Goal: Task Accomplishment & Management: Use online tool/utility

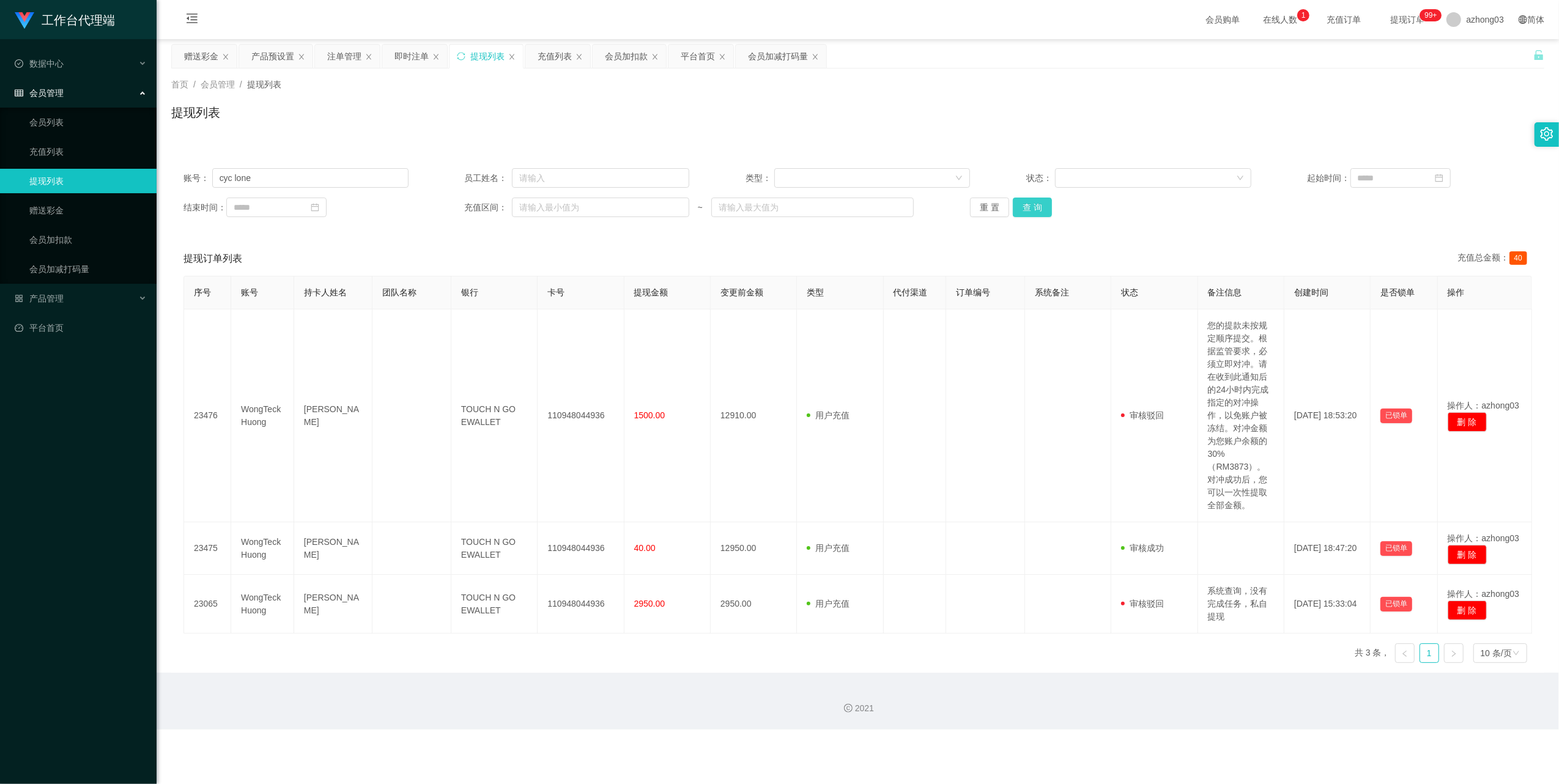
type input "cyc lone"
click at [1033, 206] on button "查 询" at bounding box center [1032, 208] width 39 height 20
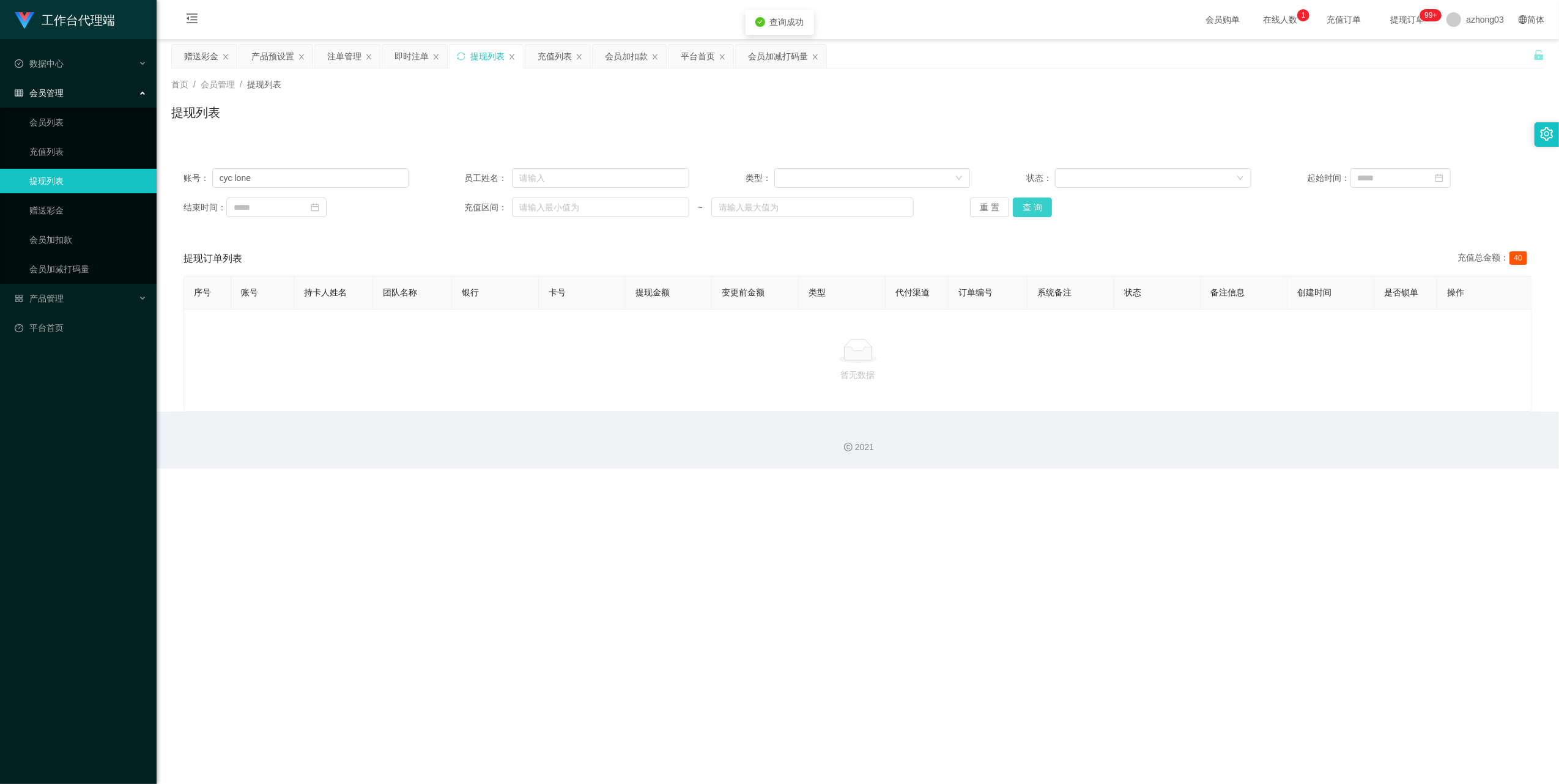
click at [1033, 206] on button "查 询" at bounding box center [1032, 208] width 39 height 20
click at [57, 211] on link "赠送彩金" at bounding box center [88, 210] width 117 height 25
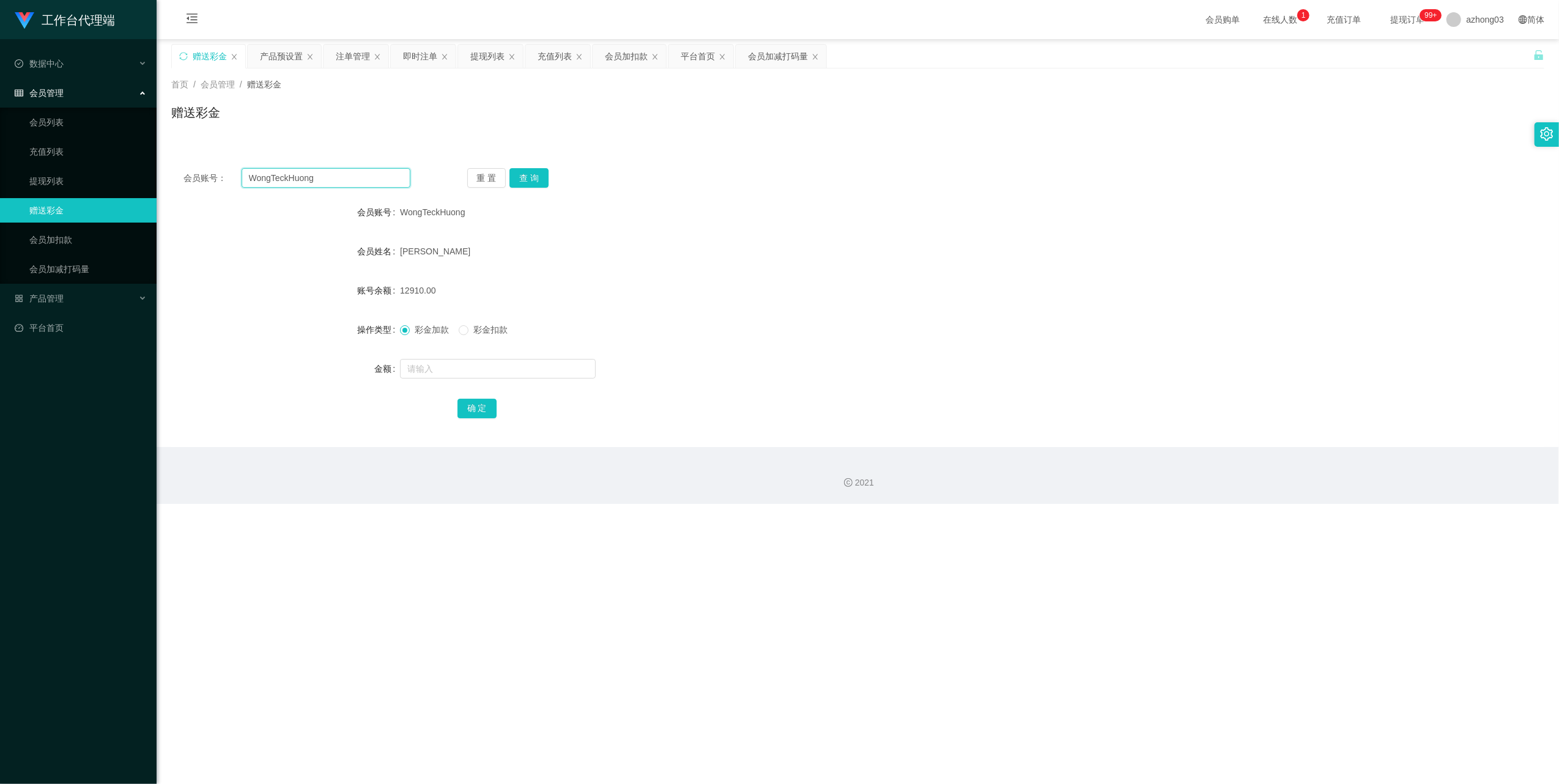
click at [184, 170] on div "会员账号： [PERSON_NAME]" at bounding box center [296, 178] width 227 height 20
paste input "cyc lone"
type input "cyc lone"
click at [538, 177] on button "查 询" at bounding box center [530, 178] width 39 height 20
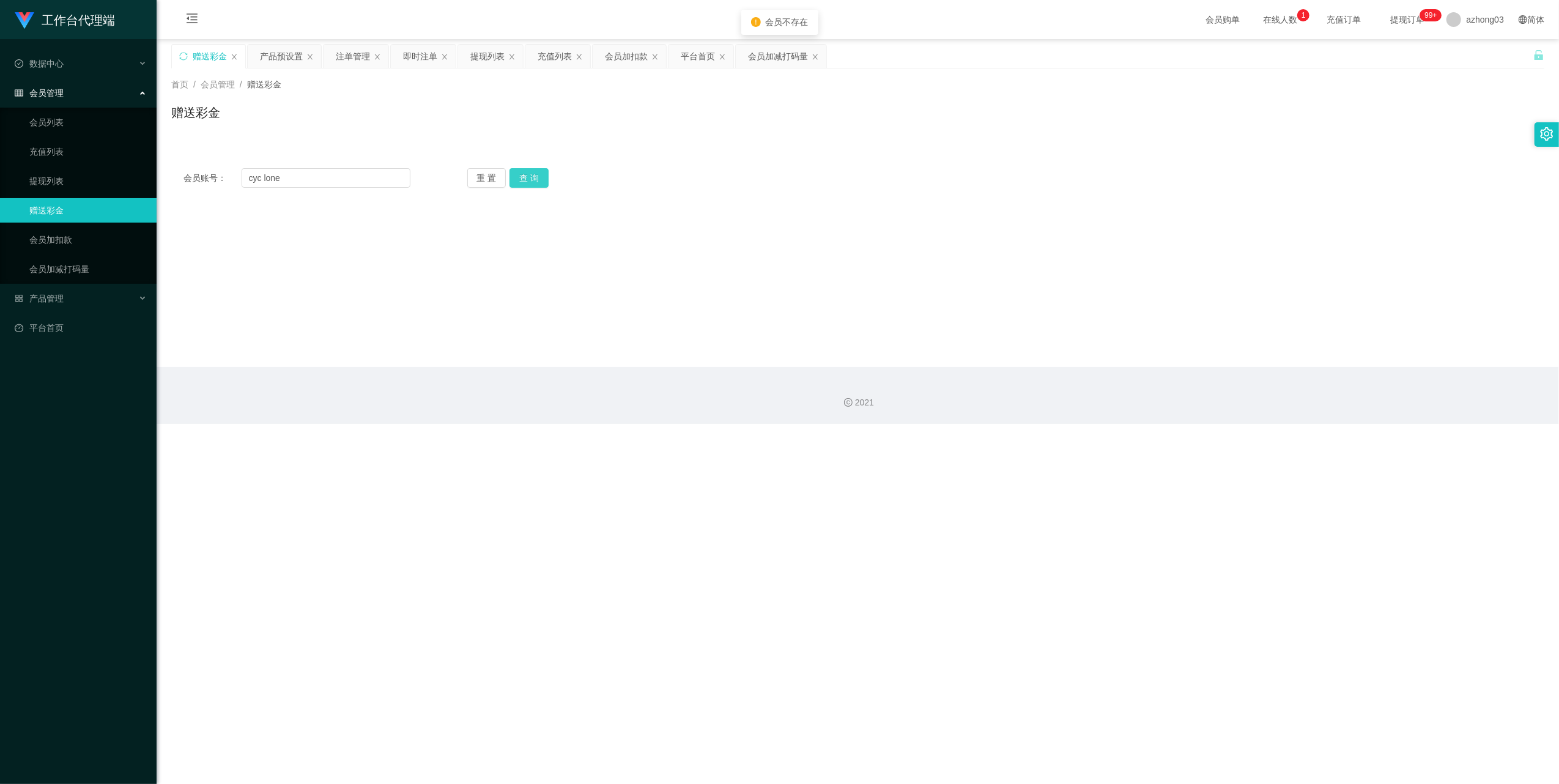
click at [533, 177] on button "查 询" at bounding box center [530, 178] width 39 height 20
click at [533, 177] on div "重 置 查 询" at bounding box center [581, 178] width 227 height 20
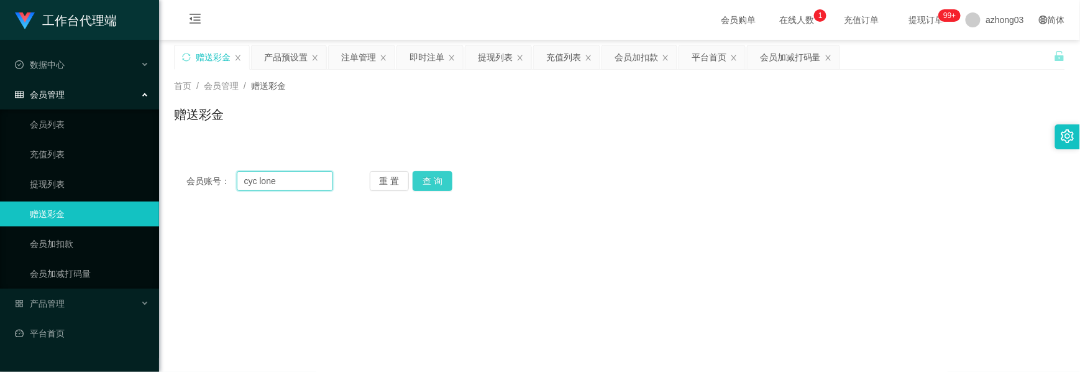
click at [209, 178] on div "会员账号： [PERSON_NAME]" at bounding box center [259, 181] width 147 height 20
click at [274, 175] on input "cyc lone" at bounding box center [285, 181] width 96 height 20
click at [396, 181] on button "重 置" at bounding box center [390, 181] width 40 height 20
click at [389, 182] on button "重 置" at bounding box center [390, 181] width 40 height 20
click at [383, 183] on button "重 置" at bounding box center [390, 181] width 40 height 20
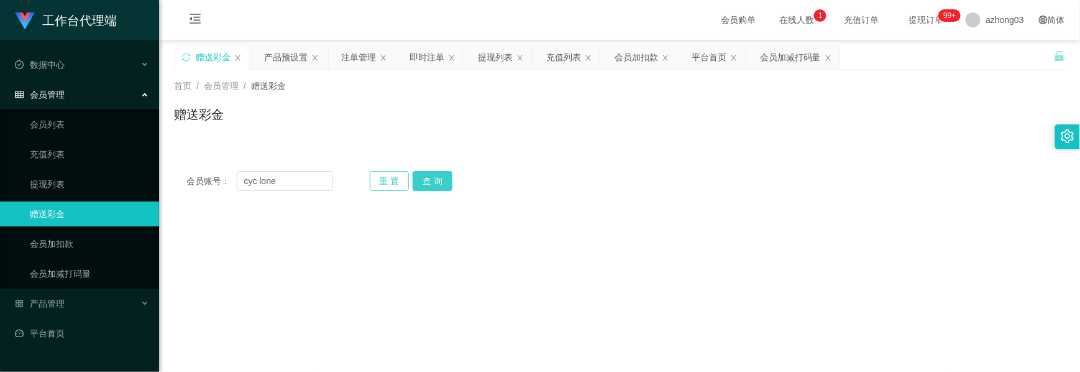
click at [383, 183] on button "重 置" at bounding box center [390, 181] width 40 height 20
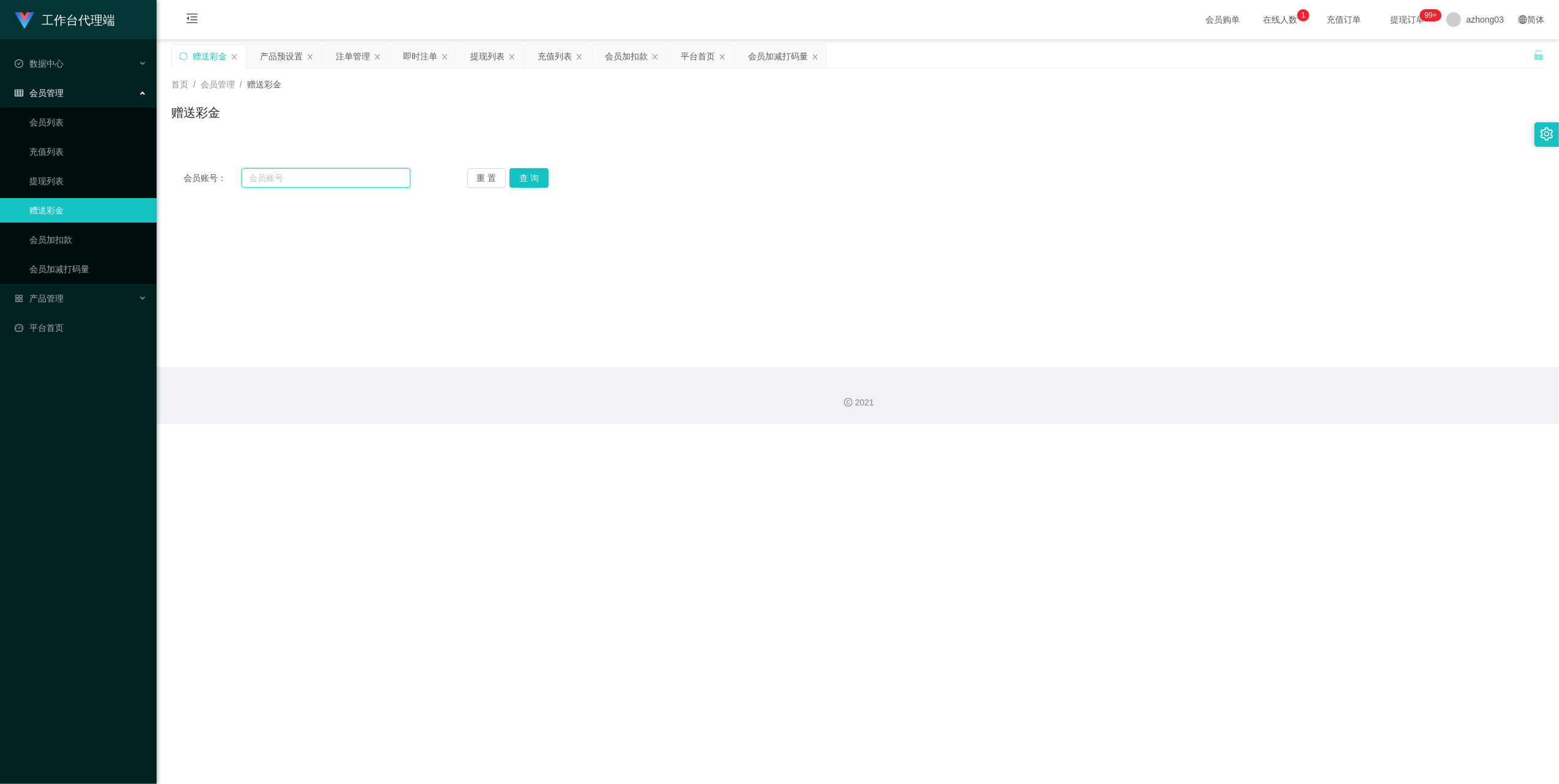
click at [321, 182] on input "text" at bounding box center [325, 178] width 168 height 20
paste input "cyclone"
type input "cyclone"
click at [534, 181] on button "查 询" at bounding box center [530, 178] width 39 height 20
